Goal: Submit feedback/report problem: Submit feedback/report problem

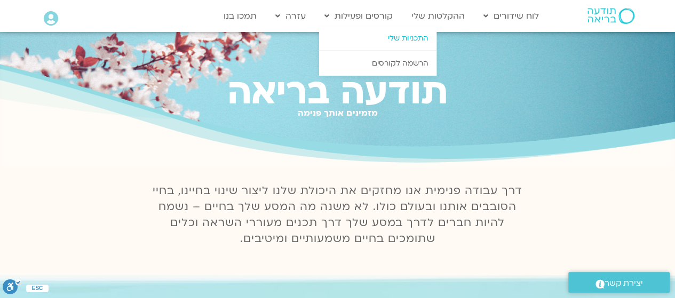
click at [400, 36] on link "התכניות שלי" at bounding box center [377, 38] width 117 height 25
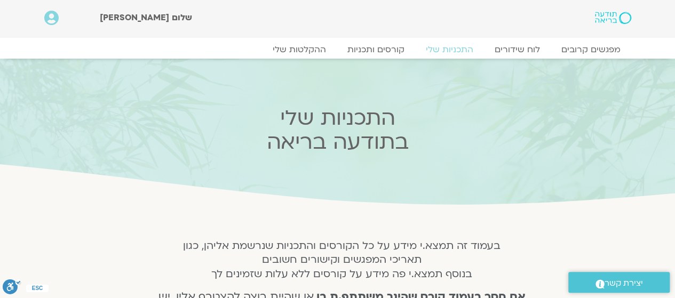
click at [603, 20] on img at bounding box center [613, 18] width 36 height 12
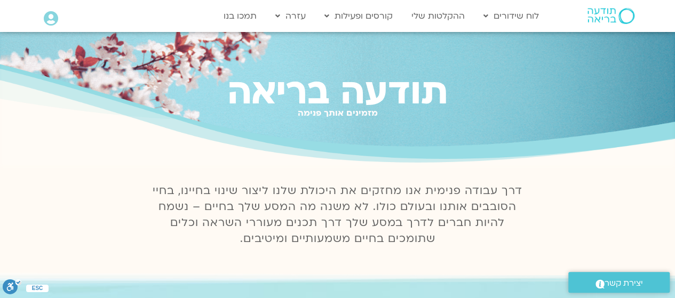
click at [51, 15] on icon at bounding box center [51, 18] width 14 height 15
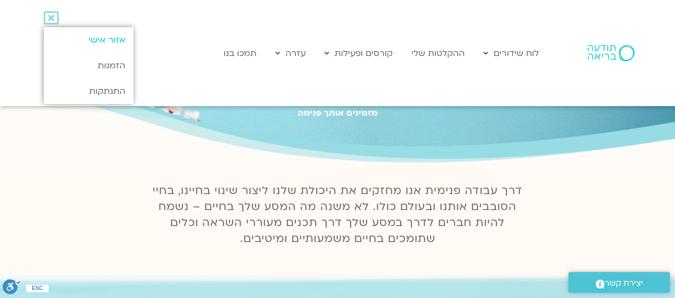
click at [114, 43] on link "אזור אישי" at bounding box center [88, 40] width 89 height 26
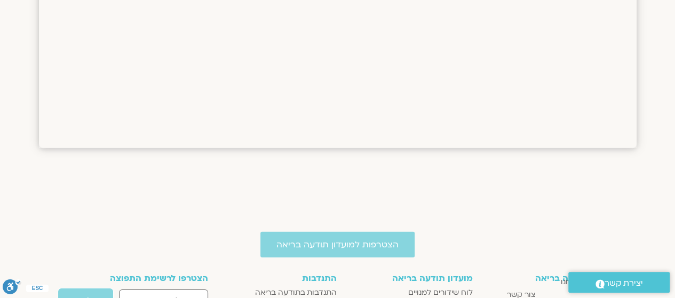
scroll to position [1695, 0]
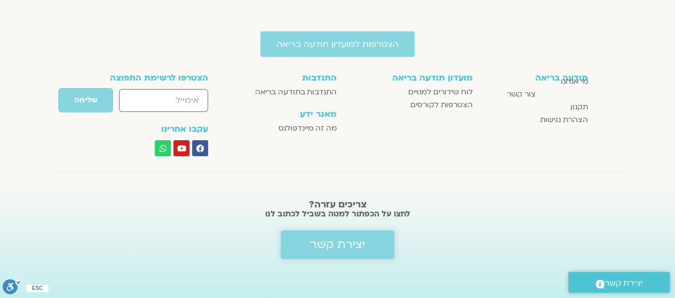
click at [347, 239] on span "יצירת קשר" at bounding box center [337, 244] width 55 height 13
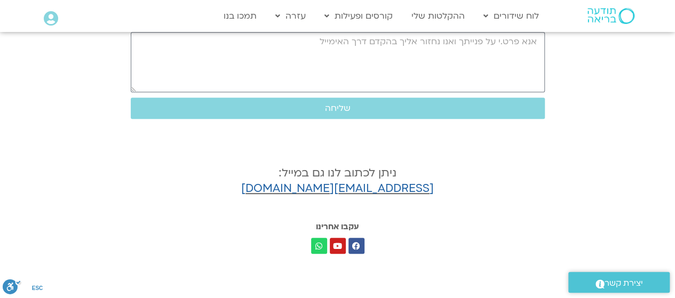
scroll to position [498, 0]
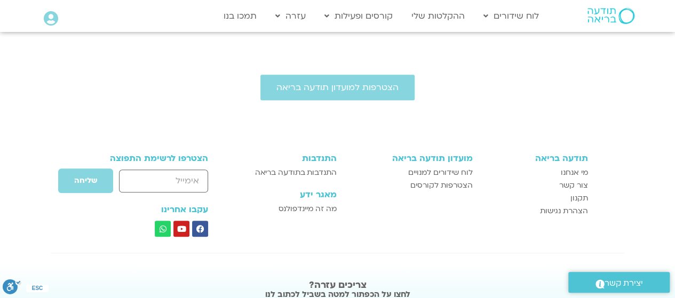
click at [600, 277] on span ".st0{fill:#FFFFFF;}" at bounding box center [599, 283] width 9 height 14
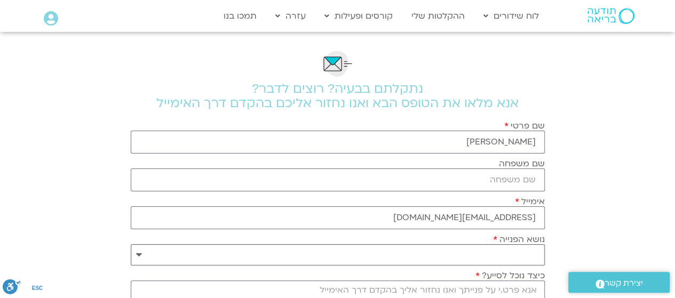
click at [528, 252] on select "**********" at bounding box center [338, 254] width 414 height 21
select select "**********"
click at [131, 244] on select "**********" at bounding box center [338, 254] width 414 height 21
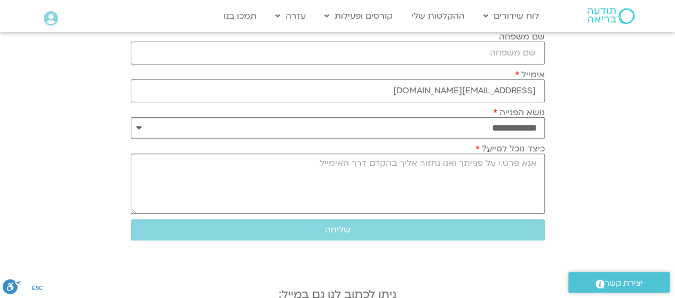
scroll to position [128, 0]
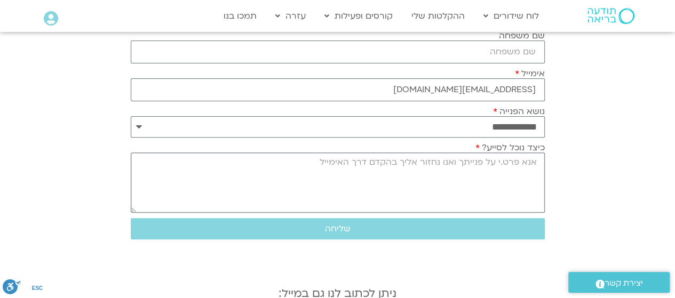
click at [494, 167] on textarea "כיצד נוכל לסייע?" at bounding box center [338, 183] width 414 height 60
click at [413, 46] on input "שם משפחה" at bounding box center [338, 52] width 414 height 23
type input "ד"
click at [412, 161] on textarea "כיצד נוכל לסייע?" at bounding box center [338, 183] width 414 height 60
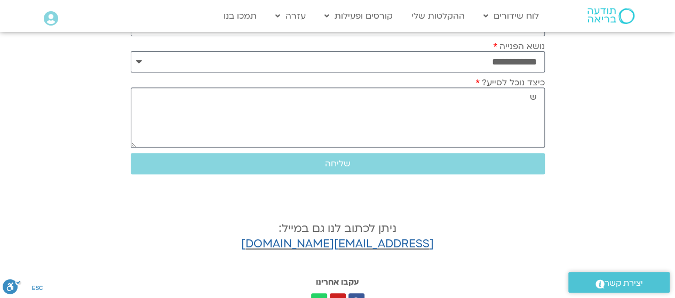
scroll to position [194, 0]
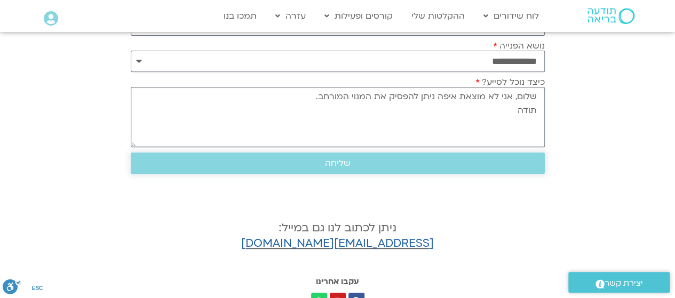
type textarea "שלום, אני לא מוצאת איפה ניתן להפסיק את המנוי המורחב. תודה"
click at [317, 158] on span "שליחה" at bounding box center [338, 163] width 388 height 10
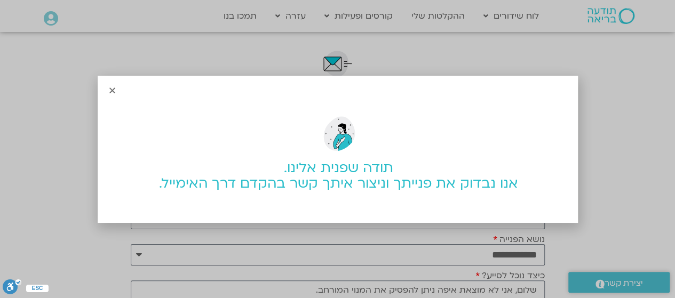
scroll to position [249, 0]
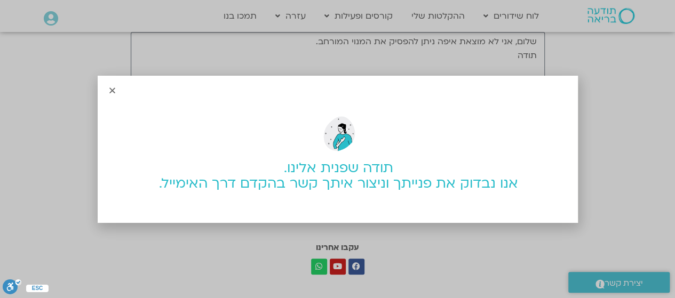
click at [111, 91] on icon "Close" at bounding box center [112, 90] width 8 height 8
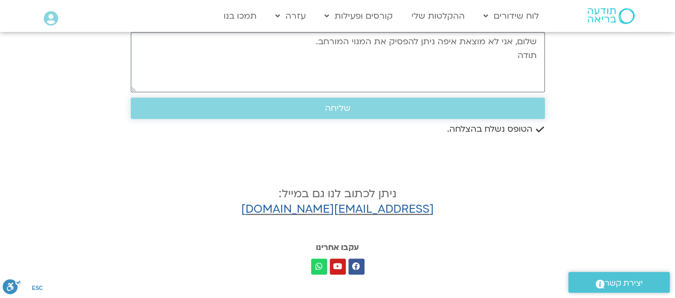
scroll to position [600, 0]
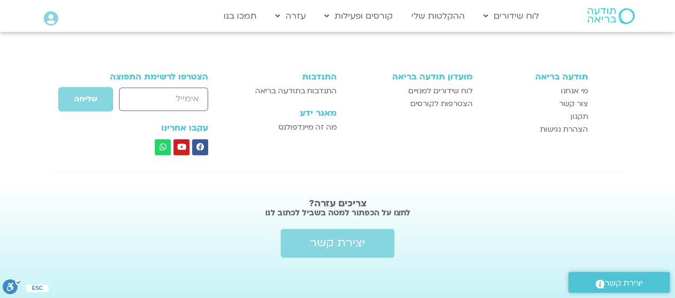
click at [605, 284] on span "יצירת קשר" at bounding box center [624, 283] width 38 height 14
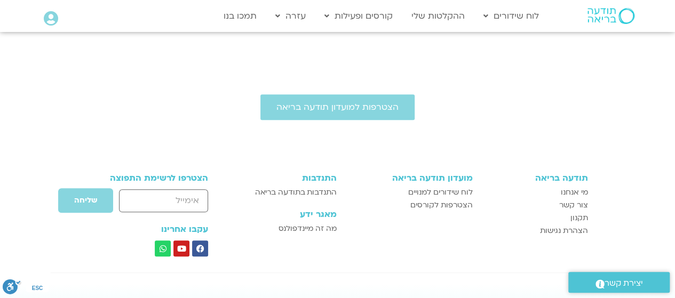
scroll to position [485, 0]
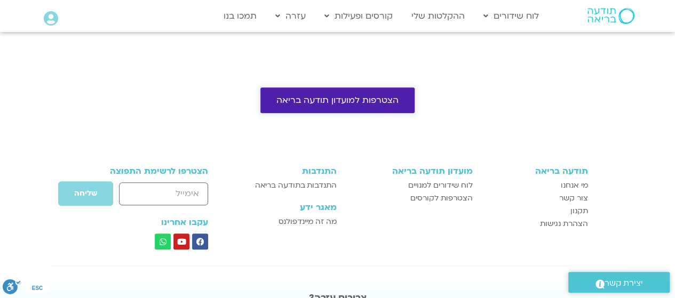
click at [348, 97] on span "הצטרפות למועדון תודעה בריאה" at bounding box center [337, 101] width 122 height 10
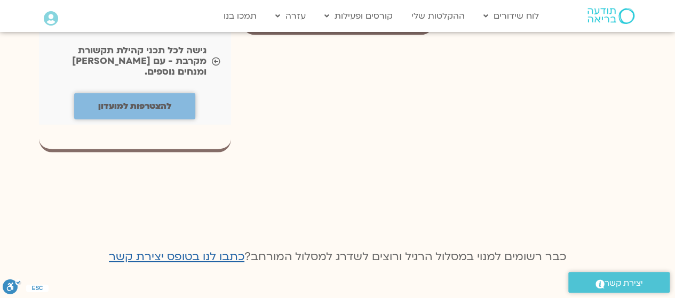
scroll to position [1456, 0]
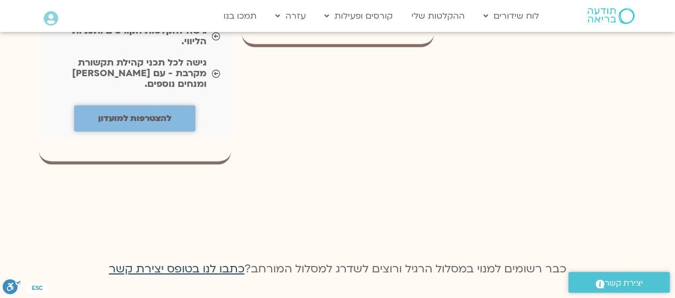
click at [198, 261] on span "כתבו לנו בטופס יצירת קשר" at bounding box center [177, 268] width 136 height 15
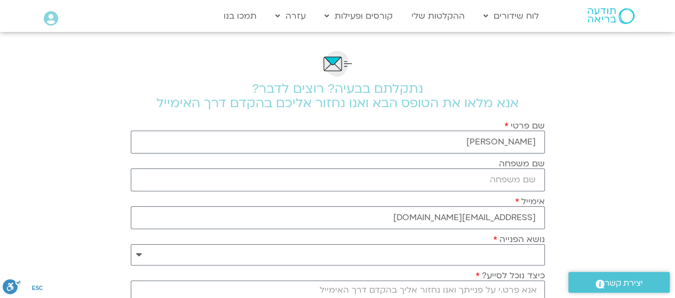
scroll to position [249, 0]
